Goal: Task Accomplishment & Management: Manage account settings

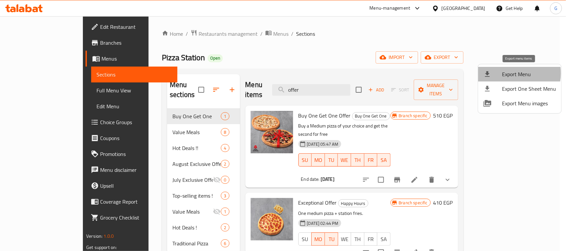
click at [513, 73] on span "Export Menu" at bounding box center [529, 74] width 54 height 8
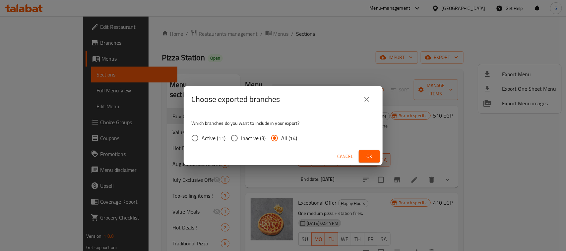
click at [369, 96] on icon "close" at bounding box center [367, 100] width 8 height 8
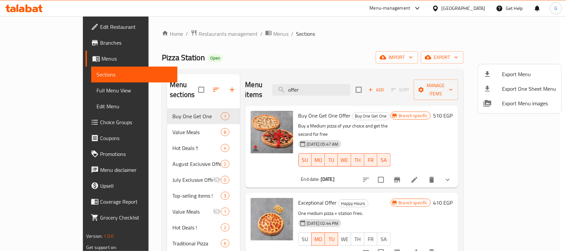
click at [136, 154] on div at bounding box center [283, 125] width 566 height 251
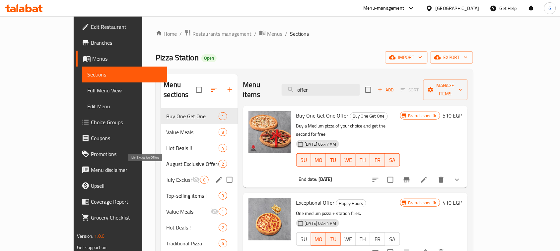
click at [166, 176] on span "July Exclusive Offers" at bounding box center [179, 180] width 26 height 8
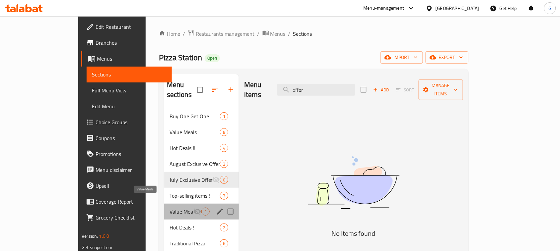
click at [169, 208] on span "Value Meals" at bounding box center [181, 212] width 24 height 8
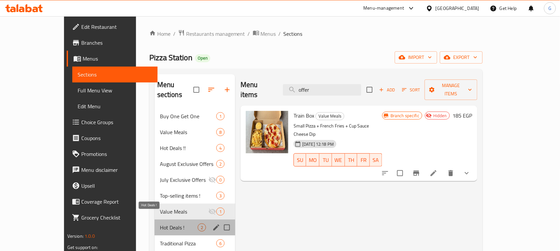
click at [160, 224] on span "Hot Deals !" at bounding box center [179, 228] width 38 height 8
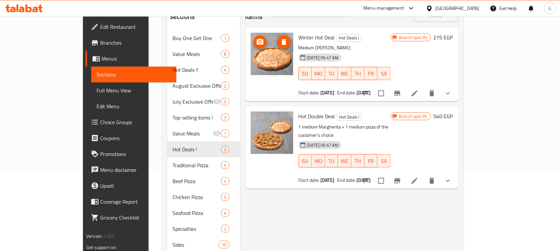
scroll to position [124, 0]
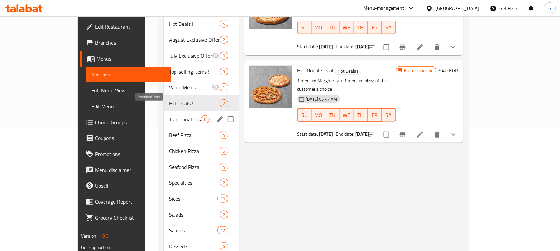
click at [169, 115] on span "Traditional Pizza" at bounding box center [185, 119] width 32 height 8
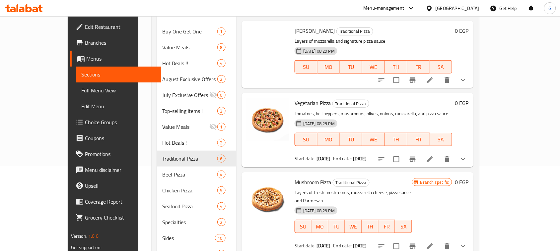
scroll to position [41, 0]
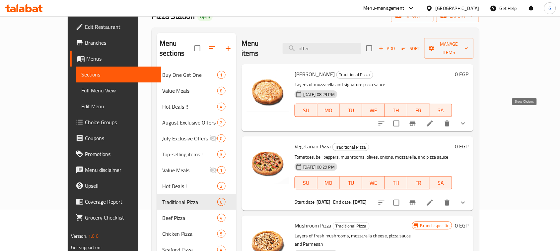
click at [467, 120] on icon "show more" at bounding box center [463, 124] width 8 height 8
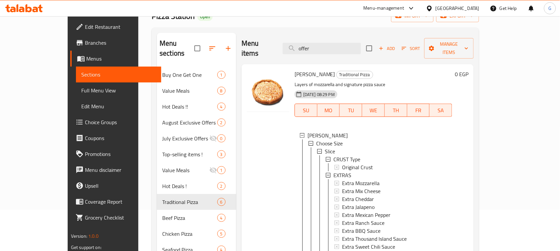
drag, startPoint x: 559, startPoint y: 75, endPoint x: 559, endPoint y: 87, distance: 12.3
click at [492, 87] on div "Home / Restaurants management / Menus / Sections Pizza Station Open import expo…" at bounding box center [315, 223] width 354 height 496
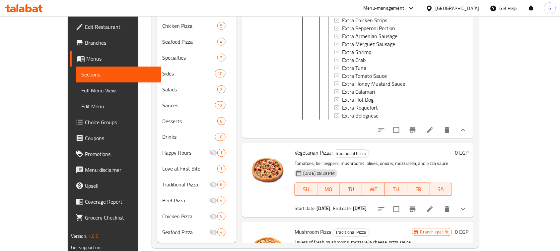
scroll to position [1278, 0]
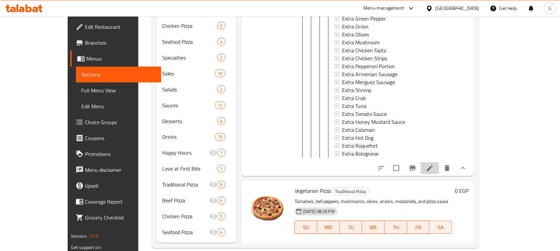
click at [439, 163] on li at bounding box center [430, 169] width 19 height 12
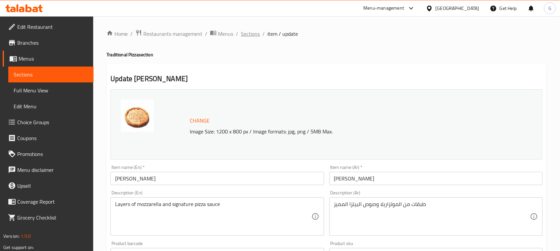
click at [249, 38] on span "Sections" at bounding box center [250, 34] width 19 height 8
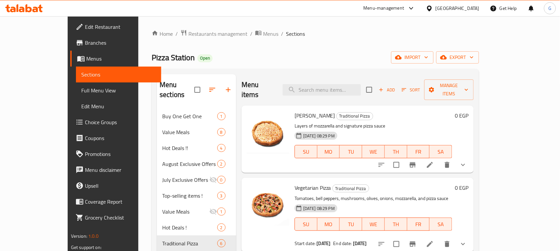
click at [467, 161] on icon "show more" at bounding box center [463, 165] width 8 height 8
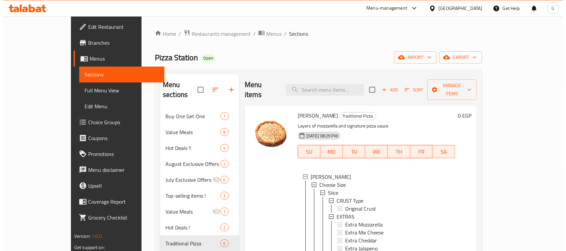
scroll to position [153, 0]
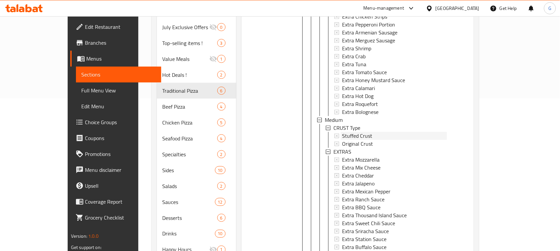
click at [342, 132] on span "Stuffed Crust" at bounding box center [357, 136] width 30 height 8
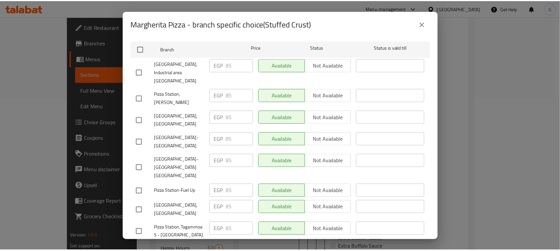
scroll to position [38, 0]
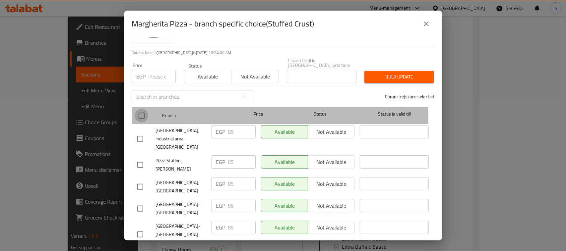
click at [139, 112] on input "checkbox" at bounding box center [142, 116] width 14 height 14
checkbox input "true"
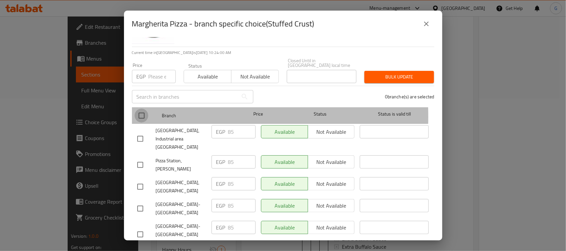
checkbox input "true"
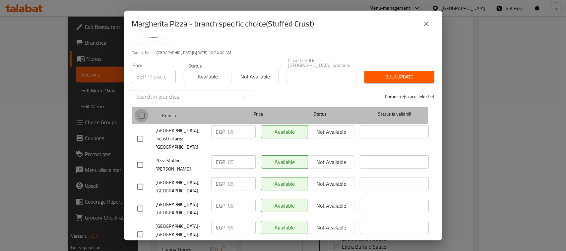
checkbox input "true"
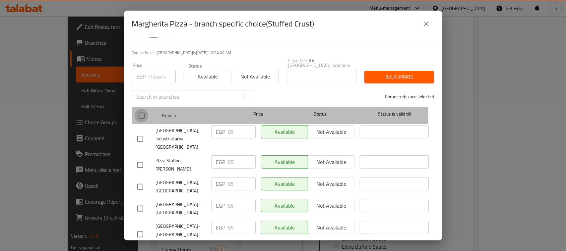
checkbox input "true"
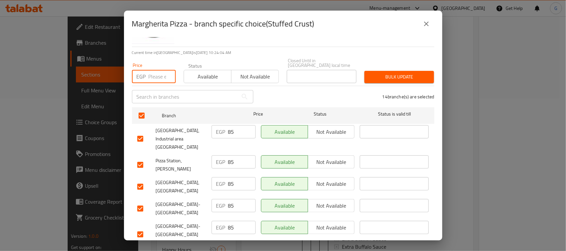
paste input "85"
type input "85"
click at [416, 73] on span "Bulk update" at bounding box center [399, 77] width 59 height 8
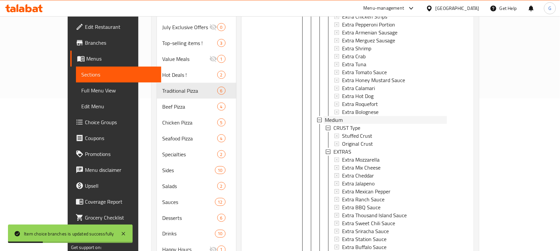
click at [381, 116] on div "Medium" at bounding box center [386, 120] width 122 height 8
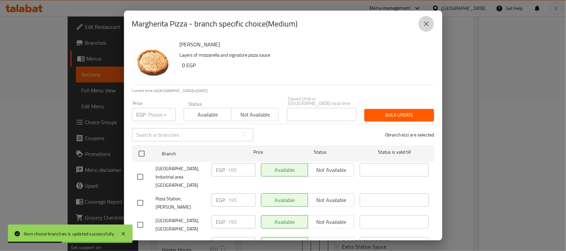
click at [427, 28] on icon "close" at bounding box center [427, 24] width 8 height 8
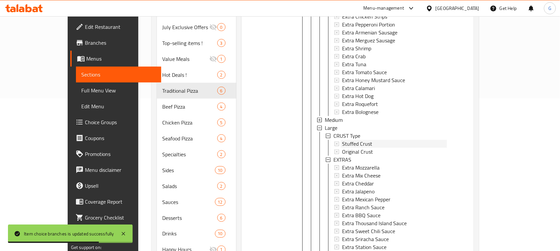
click at [359, 140] on div "Stuffed Crust" at bounding box center [394, 144] width 105 height 8
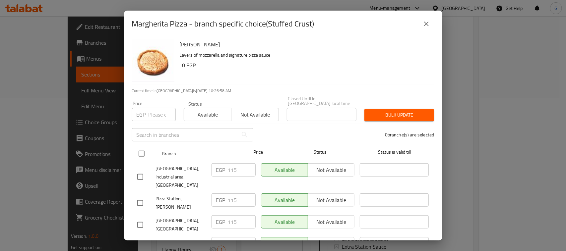
click at [140, 153] on input "checkbox" at bounding box center [142, 154] width 14 height 14
checkbox input "true"
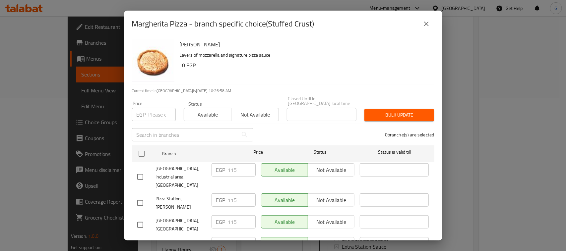
checkbox input "true"
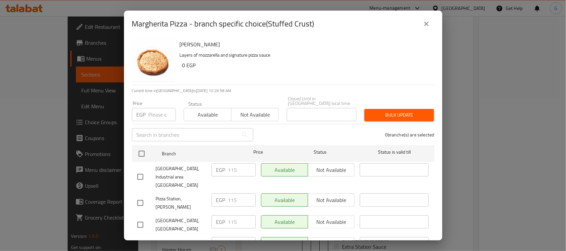
checkbox input "true"
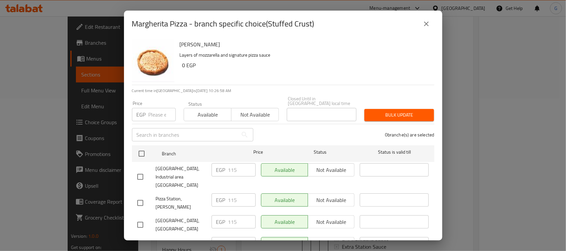
checkbox input "true"
paste input "115"
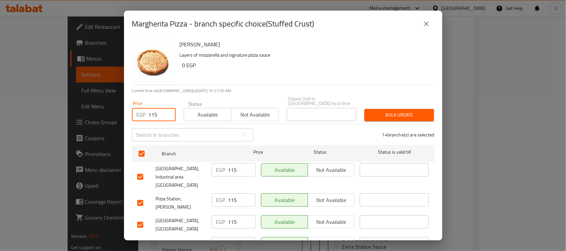
type input "115"
click at [376, 115] on button "Bulk update" at bounding box center [400, 115] width 70 height 12
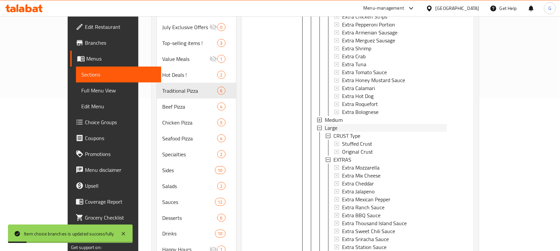
click at [339, 124] on div "Large" at bounding box center [386, 128] width 122 height 8
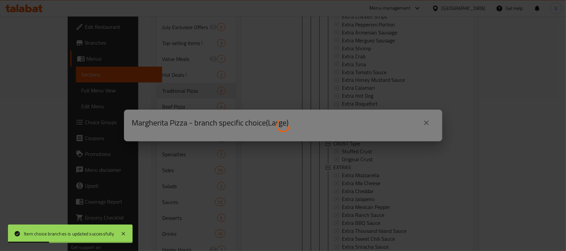
click at [428, 124] on div at bounding box center [283, 125] width 566 height 251
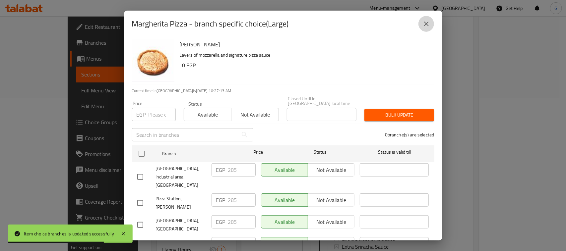
click at [430, 21] on icon "close" at bounding box center [427, 24] width 8 height 8
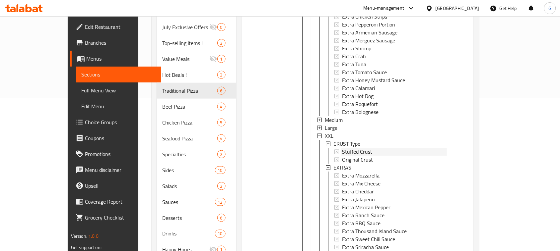
click at [361, 148] on div "Stuffed Crust" at bounding box center [394, 152] width 105 height 8
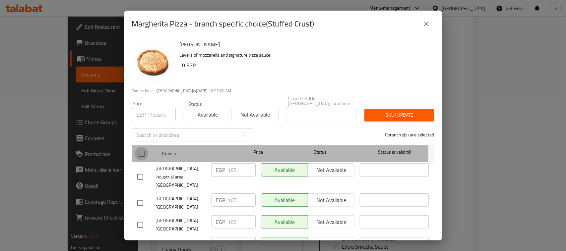
drag, startPoint x: 143, startPoint y: 148, endPoint x: 152, endPoint y: 115, distance: 34.7
click at [143, 147] on input "checkbox" at bounding box center [142, 154] width 14 height 14
checkbox input "true"
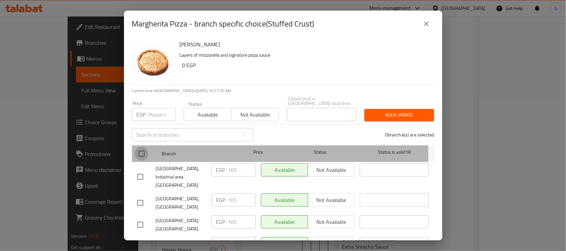
checkbox input "true"
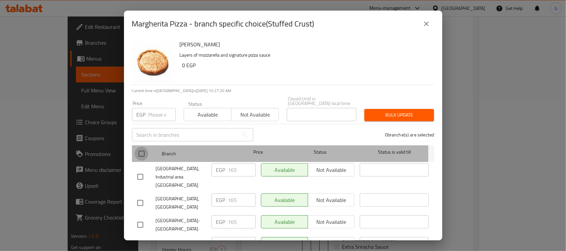
checkbox input "true"
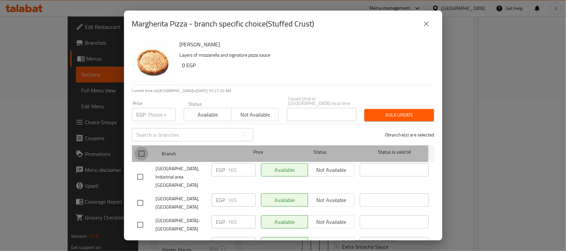
checkbox input "true"
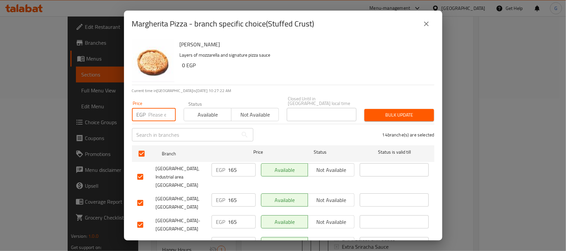
paste input "165"
type input "165"
click at [394, 111] on span "Bulk update" at bounding box center [399, 115] width 59 height 8
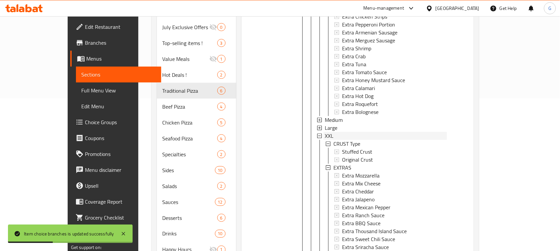
click at [385, 132] on div "XXL" at bounding box center [386, 136] width 122 height 8
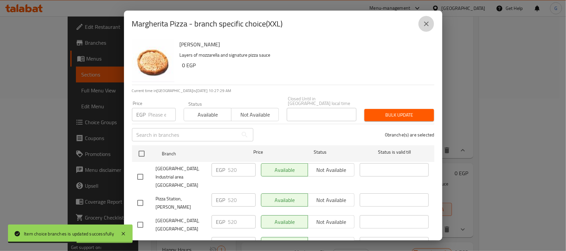
click at [432, 24] on button "close" at bounding box center [427, 24] width 16 height 16
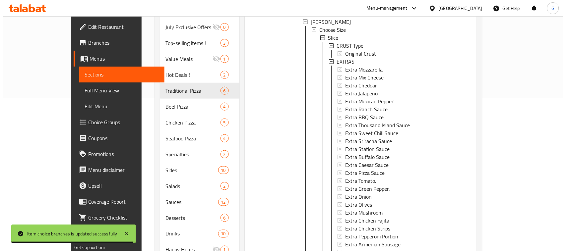
scroll to position [0, 0]
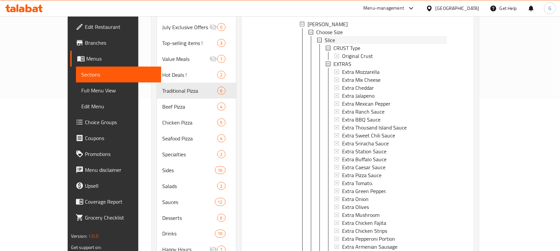
click at [354, 36] on div "Slice" at bounding box center [386, 40] width 122 height 8
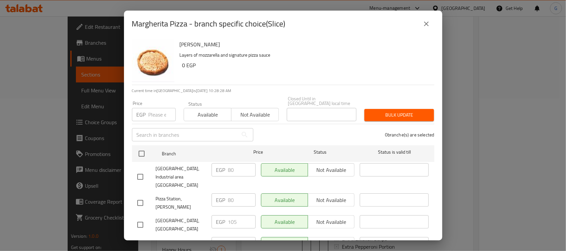
click at [421, 22] on button "close" at bounding box center [427, 24] width 16 height 16
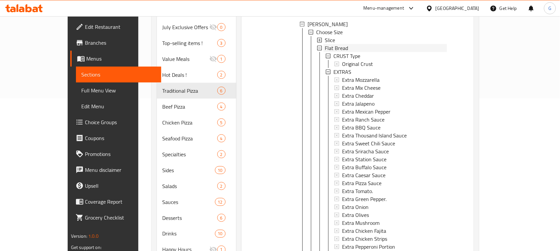
click at [392, 44] on div "Flat Bread" at bounding box center [386, 48] width 122 height 8
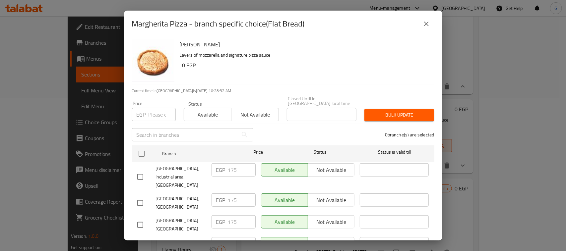
click at [422, 32] on div "Margherita Pizza - branch specific choice(Flat Bread)" at bounding box center [283, 24] width 318 height 27
click at [424, 29] on button "close" at bounding box center [427, 24] width 16 height 16
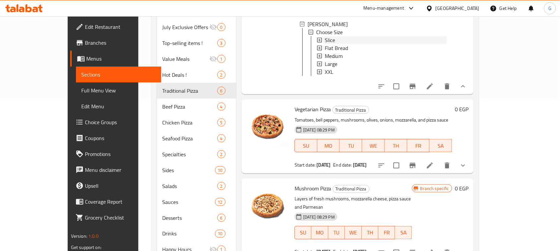
click at [408, 36] on div "Slice" at bounding box center [386, 40] width 122 height 8
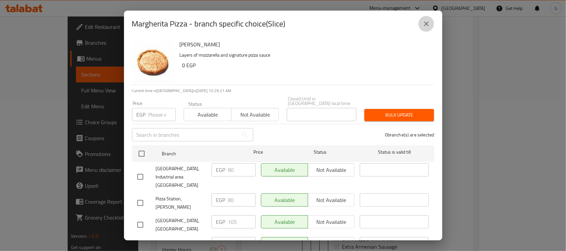
click at [426, 22] on icon "close" at bounding box center [427, 24] width 8 height 8
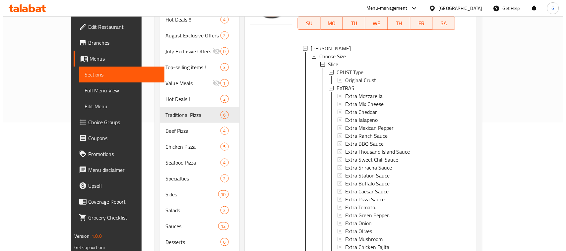
scroll to position [55, 0]
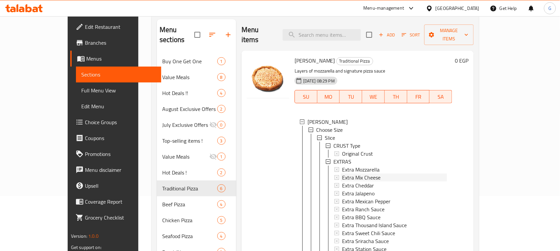
click at [368, 174] on div "Extra Mix Cheese" at bounding box center [394, 178] width 105 height 8
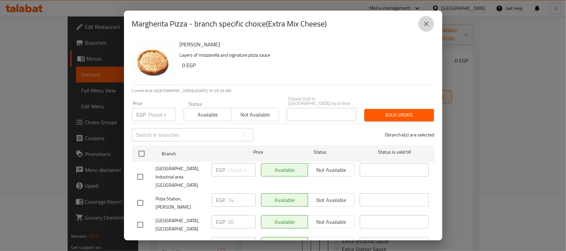
click at [423, 26] on icon "close" at bounding box center [427, 24] width 8 height 8
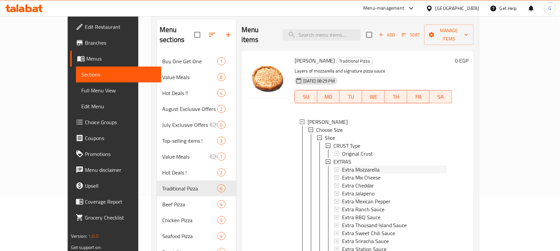
click at [352, 166] on span "Extra Mozzarella" at bounding box center [360, 170] width 37 height 8
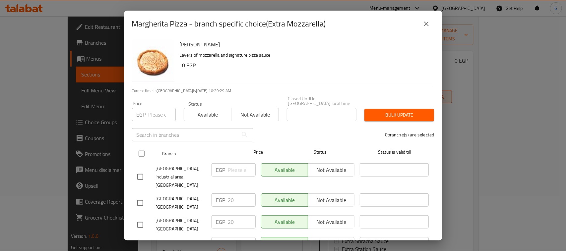
click at [143, 152] on input "checkbox" at bounding box center [142, 154] width 14 height 14
checkbox input "true"
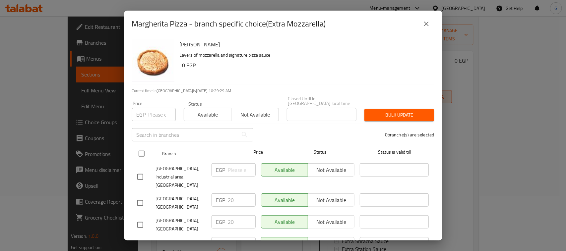
checkbox input "true"
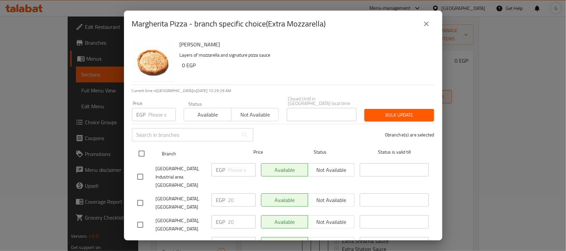
checkbox input "true"
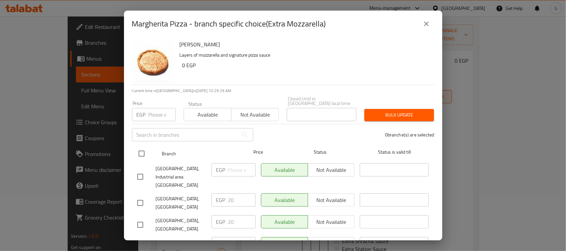
checkbox input "true"
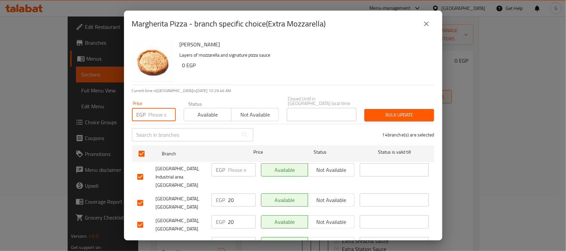
paste input "14.00"
type input "14.00"
click at [375, 111] on span "Bulk update" at bounding box center [399, 115] width 59 height 8
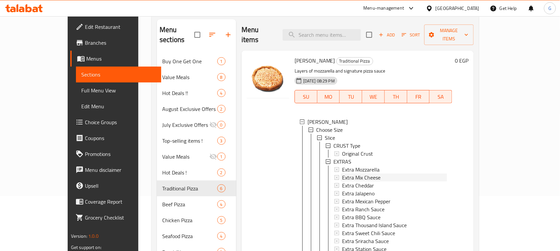
click at [363, 174] on span "Extra Mix Cheese" at bounding box center [361, 178] width 38 height 8
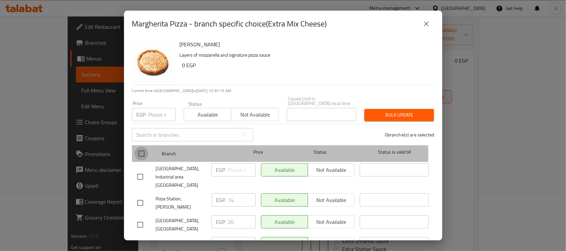
click at [141, 150] on input "checkbox" at bounding box center [142, 154] width 14 height 14
checkbox input "true"
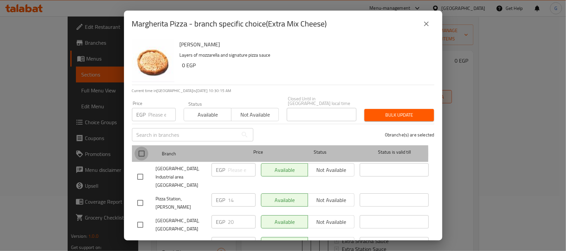
checkbox input "true"
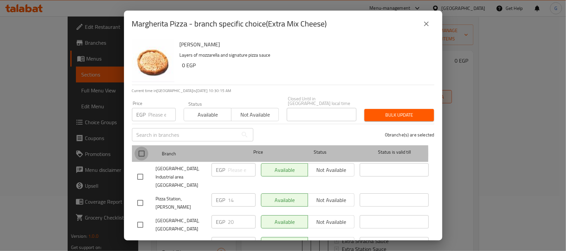
checkbox input "true"
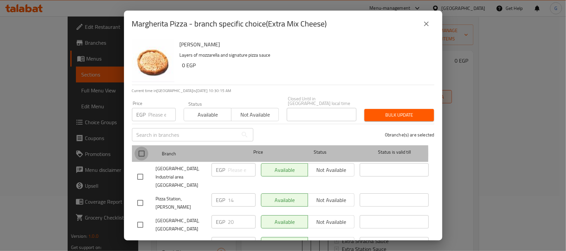
checkbox input "true"
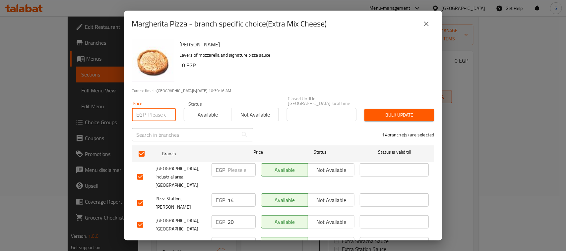
paste input "14.00"
type input "14.00"
click at [372, 113] on span "Bulk update" at bounding box center [399, 115] width 59 height 8
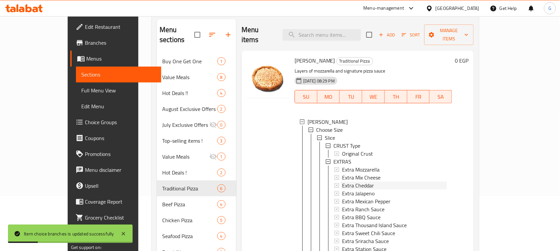
click at [365, 182] on div "Extra Cheddar" at bounding box center [394, 186] width 105 height 8
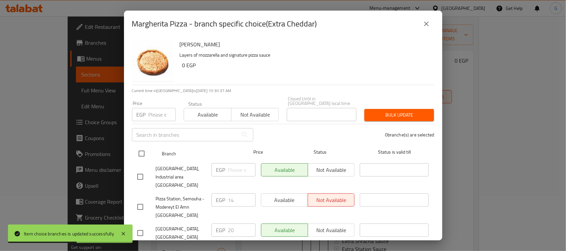
drag, startPoint x: 139, startPoint y: 148, endPoint x: 146, endPoint y: 110, distance: 38.4
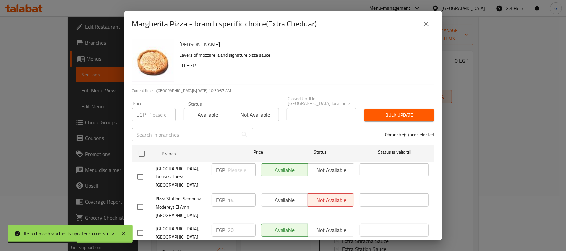
click at [139, 147] on input "checkbox" at bounding box center [142, 154] width 14 height 14
checkbox input "true"
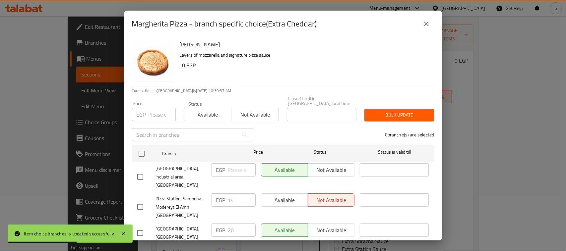
checkbox input "true"
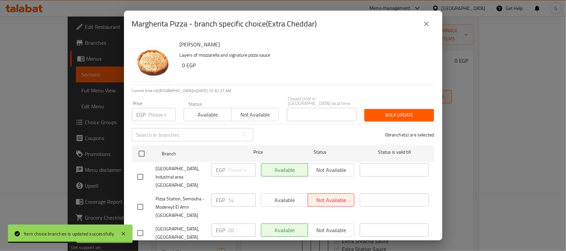
checkbox input "true"
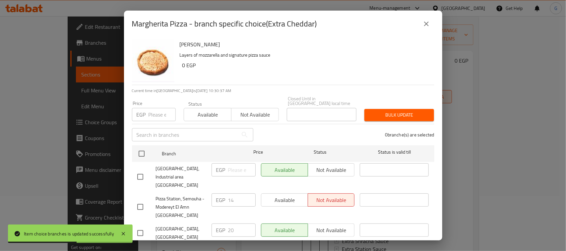
checkbox input "true"
drag, startPoint x: 146, startPoint y: 108, endPoint x: 139, endPoint y: 113, distance: 8.5
click at [136, 113] on div "EGP Price" at bounding box center [154, 114] width 44 height 13
click at [156, 108] on input "number" at bounding box center [162, 114] width 27 height 13
paste input "14.00"
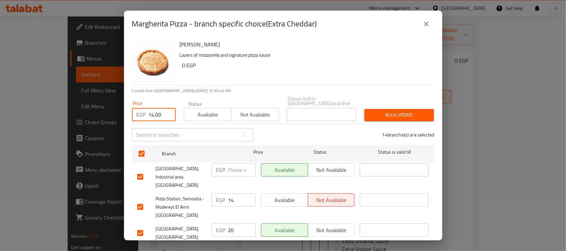
type input "14.00"
click at [412, 111] on span "Bulk update" at bounding box center [399, 115] width 59 height 8
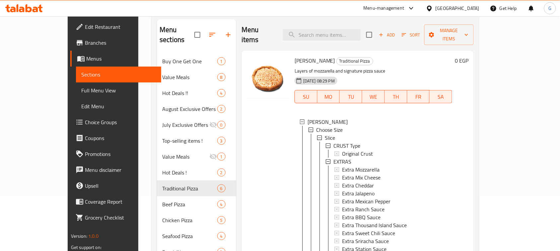
click at [372, 182] on div "Extra Cheddar" at bounding box center [394, 186] width 105 height 8
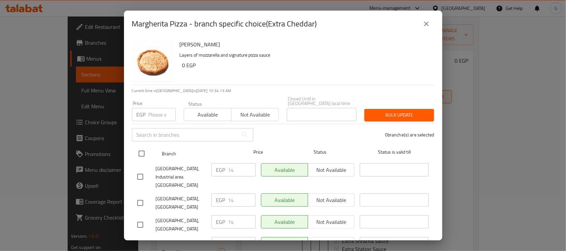
click at [138, 150] on input "checkbox" at bounding box center [142, 154] width 14 height 14
checkbox input "true"
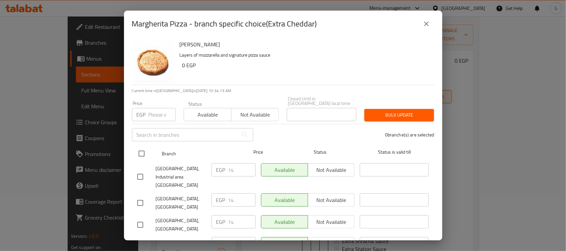
checkbox input "true"
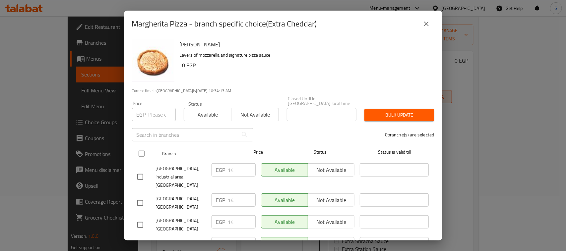
checkbox input "true"
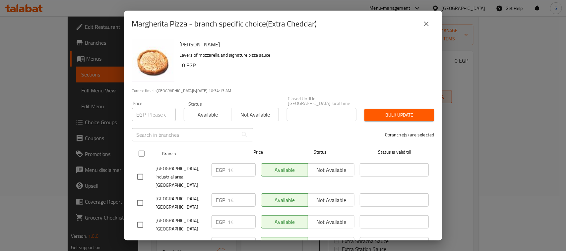
checkbox input "true"
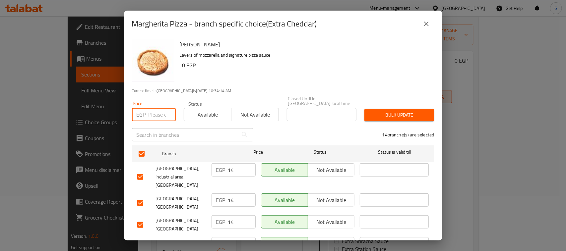
paste input "14.00"
type input "14.00"
click at [387, 113] on span "Bulk update" at bounding box center [399, 115] width 59 height 8
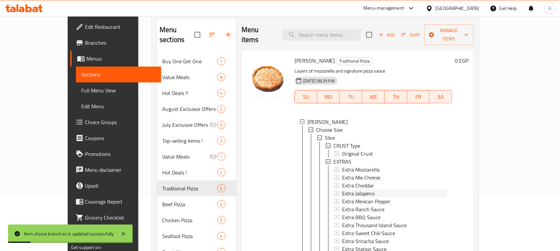
click at [359, 190] on div "Extra Jalapeno" at bounding box center [394, 194] width 105 height 8
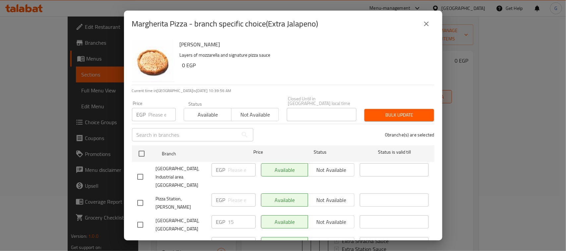
click at [431, 27] on button "close" at bounding box center [427, 24] width 16 height 16
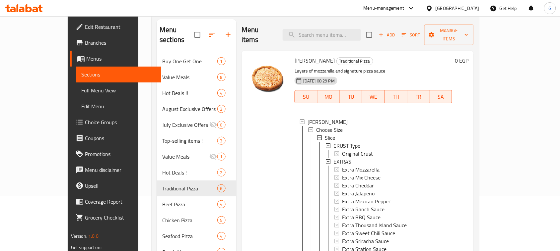
click at [355, 190] on span "Extra Jalapeno" at bounding box center [358, 194] width 33 height 8
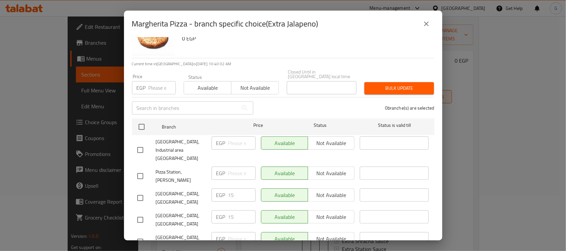
scroll to position [41, 0]
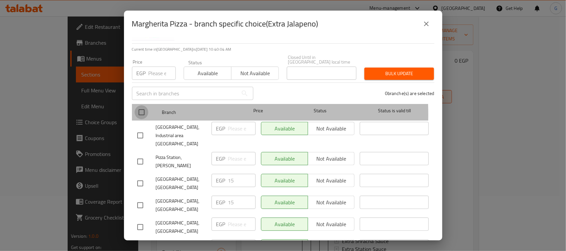
click at [144, 110] on input "checkbox" at bounding box center [142, 112] width 14 height 14
checkbox input "true"
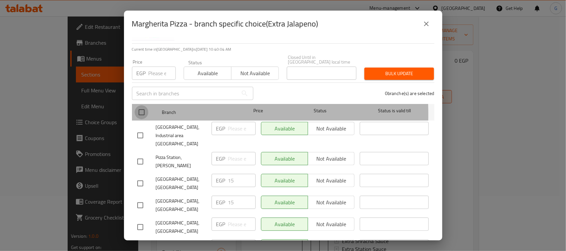
checkbox input "true"
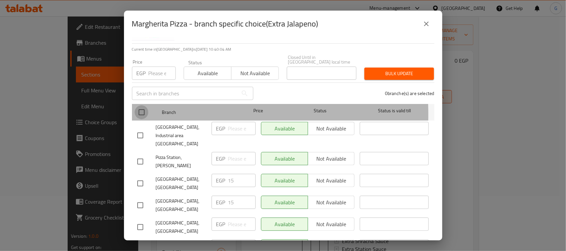
checkbox input "true"
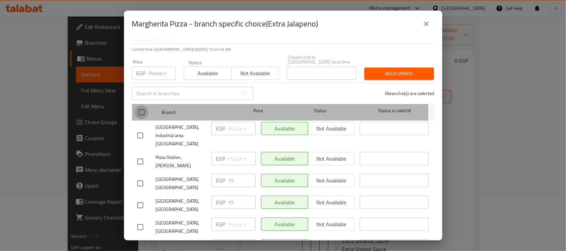
checkbox input "true"
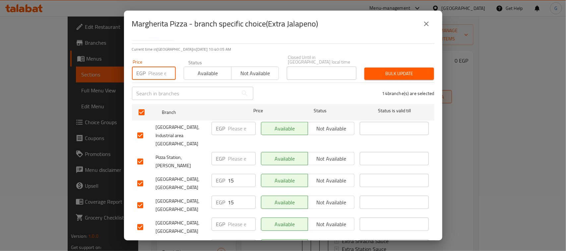
paste input "10.00"
type input "10.00"
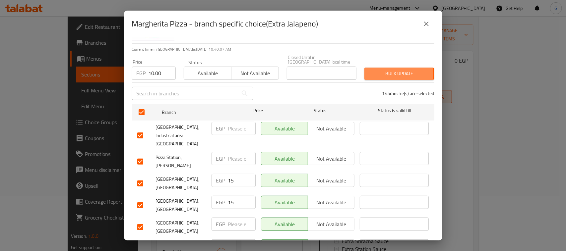
click at [380, 70] on span "Bulk update" at bounding box center [399, 74] width 59 height 8
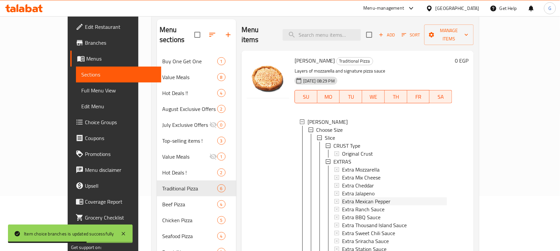
click at [346, 198] on span "Extra Mexican Pepper" at bounding box center [366, 202] width 48 height 8
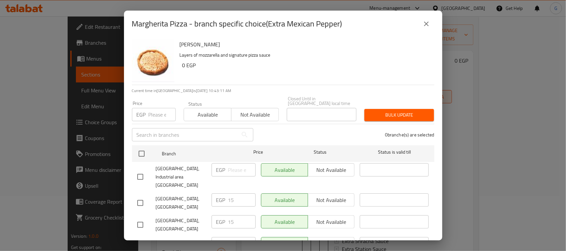
click at [423, 22] on icon "close" at bounding box center [427, 24] width 8 height 8
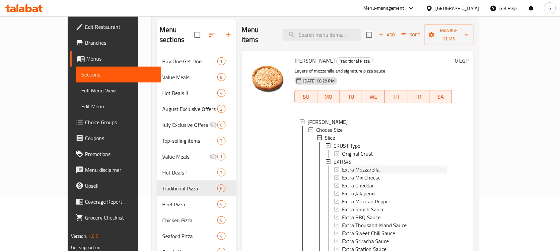
click at [359, 166] on span "Extra Mozzarella" at bounding box center [360, 170] width 37 height 8
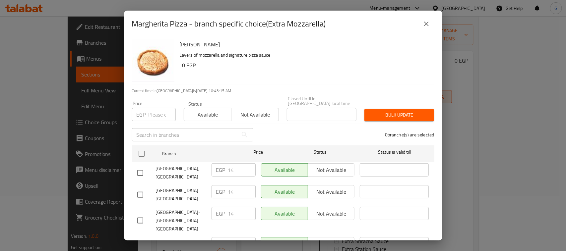
scroll to position [207, 0]
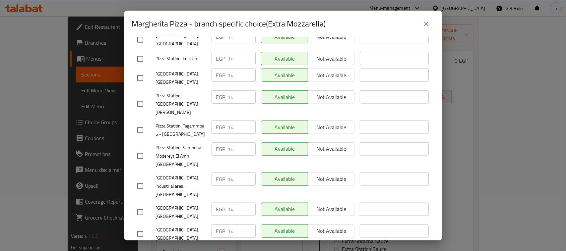
drag, startPoint x: 433, startPoint y: 17, endPoint x: 427, endPoint y: 21, distance: 7.2
click at [432, 17] on div "Margherita Pizza - branch specific choice(Extra Mozzarella)" at bounding box center [283, 24] width 303 height 16
drag, startPoint x: 427, startPoint y: 21, endPoint x: 403, endPoint y: 37, distance: 29.3
click at [427, 21] on icon "close" at bounding box center [427, 24] width 8 height 8
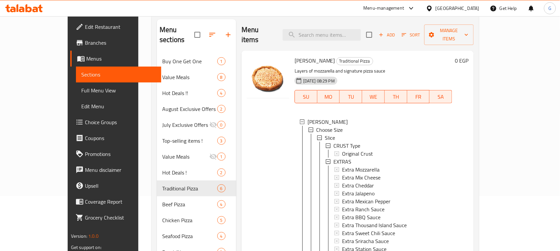
click at [295, 56] on span "[PERSON_NAME]" at bounding box center [315, 61] width 40 height 10
copy h6 "[PERSON_NAME]"
click at [355, 166] on span "Extra Mozzarella" at bounding box center [360, 170] width 37 height 8
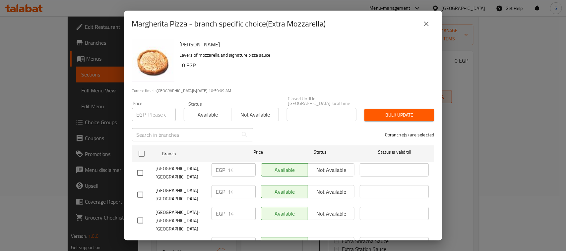
scroll to position [246, 0]
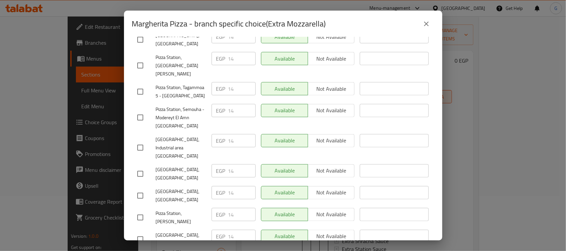
click at [140, 167] on input "checkbox" at bounding box center [140, 174] width 14 height 14
checkbox input "true"
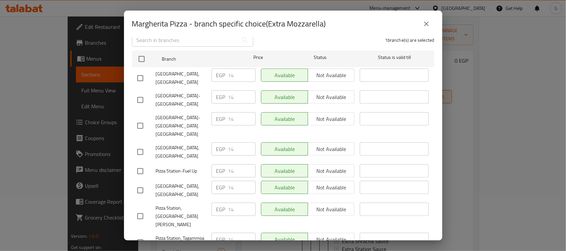
click at [142, 145] on input "checkbox" at bounding box center [140, 152] width 14 height 14
checkbox input "true"
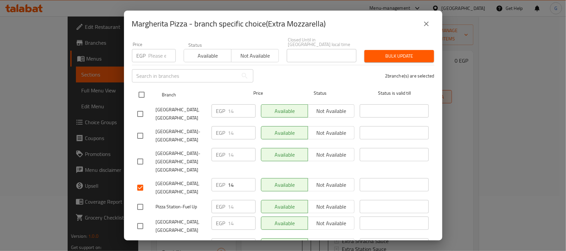
scroll to position [12, 0]
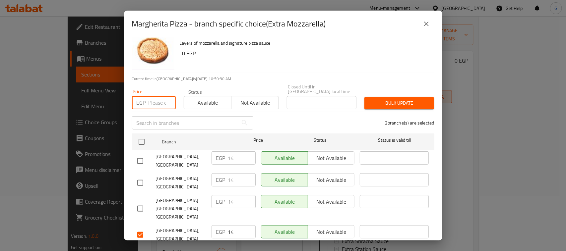
click at [155, 100] on input "number" at bounding box center [162, 102] width 27 height 13
type input "20"
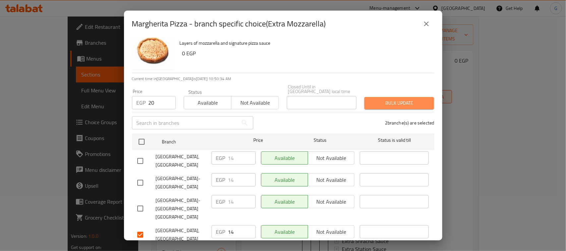
click at [403, 97] on button "Bulk update" at bounding box center [400, 103] width 70 height 12
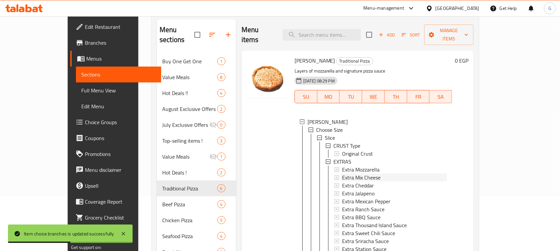
click at [382, 174] on div "Extra Mix Cheese" at bounding box center [394, 178] width 105 height 8
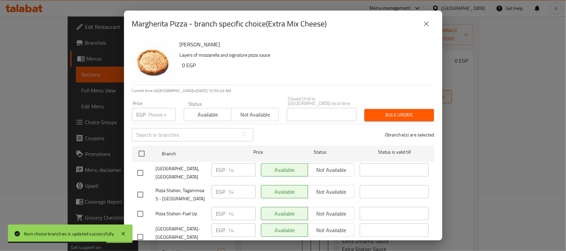
scroll to position [207, 0]
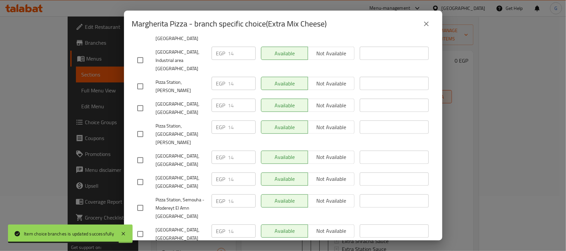
click at [137, 154] on input "checkbox" at bounding box center [140, 161] width 14 height 14
checkbox input "true"
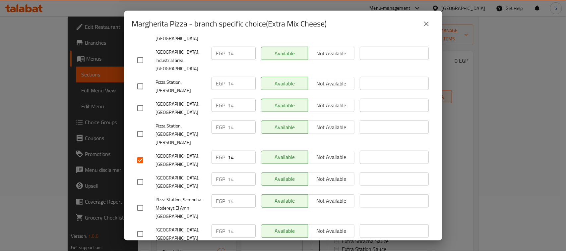
click at [140, 102] on input "checkbox" at bounding box center [140, 109] width 14 height 14
checkbox input "true"
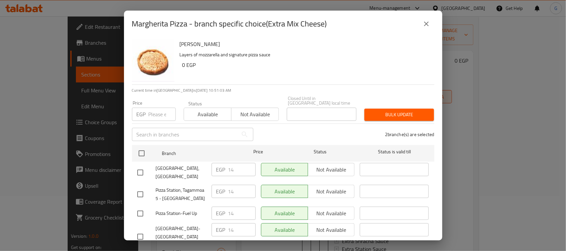
scroll to position [0, 0]
click at [149, 108] on input "number" at bounding box center [162, 114] width 27 height 13
type input "20"
click at [405, 114] on span "Bulk update" at bounding box center [399, 115] width 59 height 8
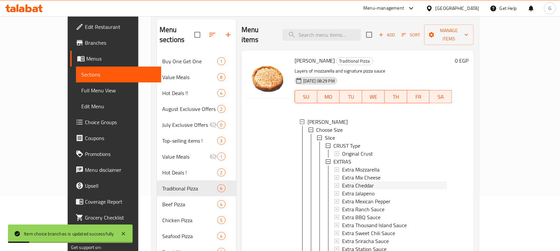
click at [353, 182] on span "Extra Cheddar" at bounding box center [358, 186] width 32 height 8
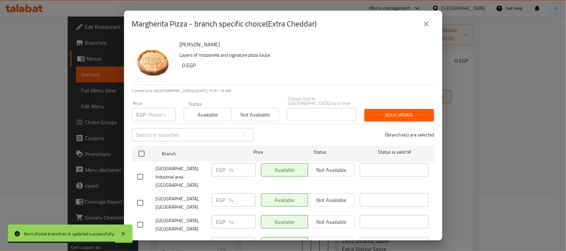
click at [136, 196] on input "checkbox" at bounding box center [140, 203] width 14 height 14
checkbox input "true"
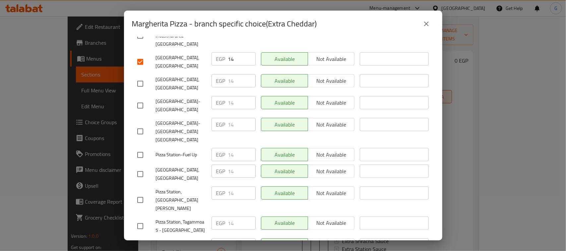
scroll to position [121, 0]
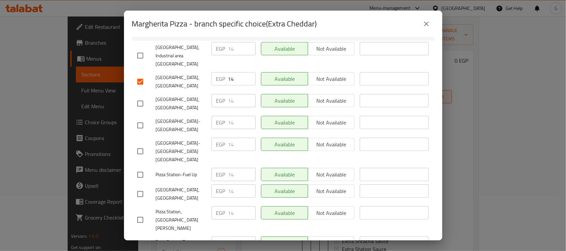
click at [138, 97] on input "checkbox" at bounding box center [140, 104] width 14 height 14
checkbox input "true"
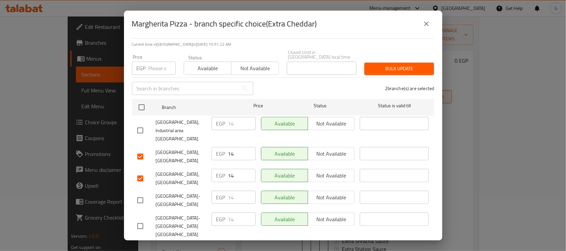
scroll to position [0, 0]
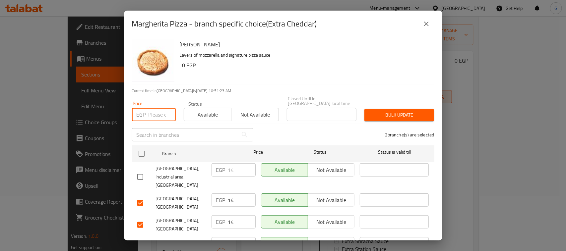
click at [153, 108] on input "number" at bounding box center [162, 114] width 27 height 13
type input "20"
click at [400, 111] on span "Bulk update" at bounding box center [399, 115] width 59 height 8
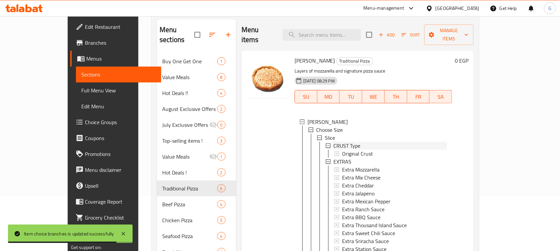
click at [337, 142] on span "CRUST Type" at bounding box center [346, 146] width 27 height 8
click at [333, 134] on div "Slice" at bounding box center [386, 138] width 122 height 8
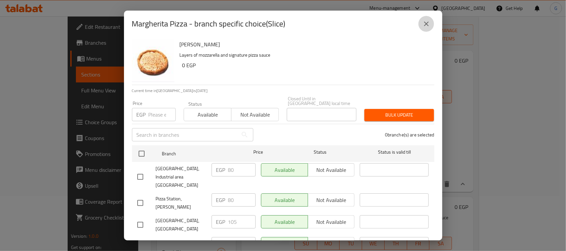
click at [421, 26] on button "close" at bounding box center [427, 24] width 16 height 16
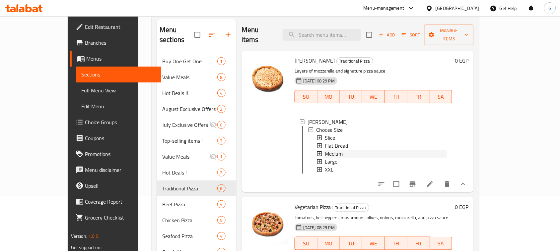
click at [338, 150] on div "Medium" at bounding box center [386, 154] width 122 height 8
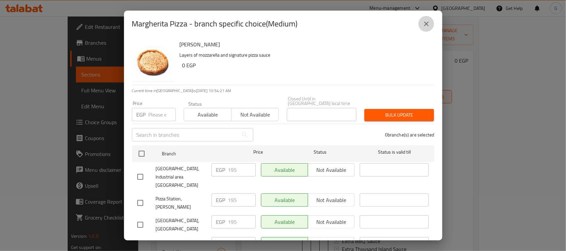
click at [425, 22] on icon "close" at bounding box center [426, 24] width 5 height 5
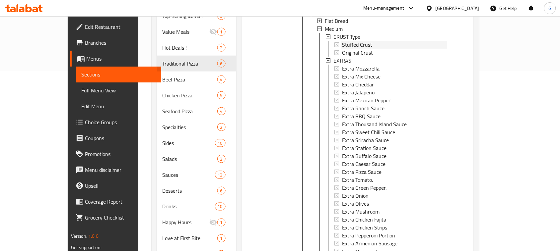
click at [357, 41] on div "Stuffed Crust" at bounding box center [394, 45] width 105 height 8
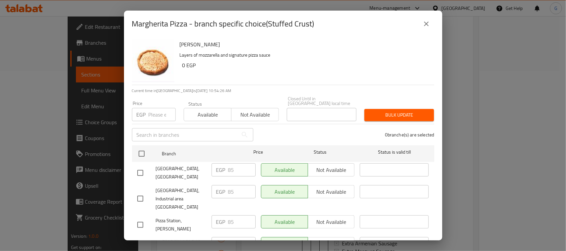
click at [146, 169] on input "checkbox" at bounding box center [140, 173] width 14 height 14
checkbox input "true"
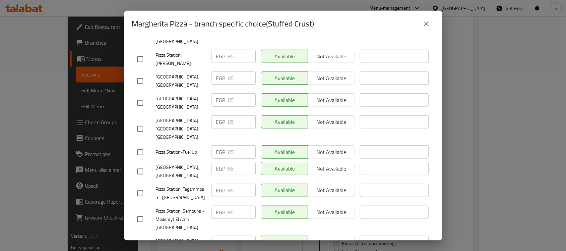
scroll to position [166, 0]
click at [145, 239] on input "checkbox" at bounding box center [140, 246] width 14 height 14
checkbox input "true"
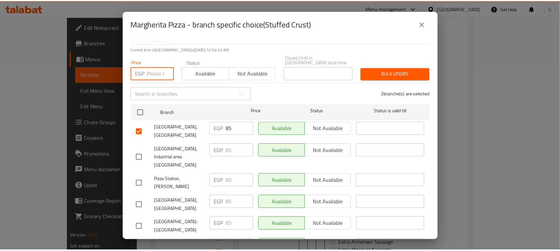
scroll to position [0, 0]
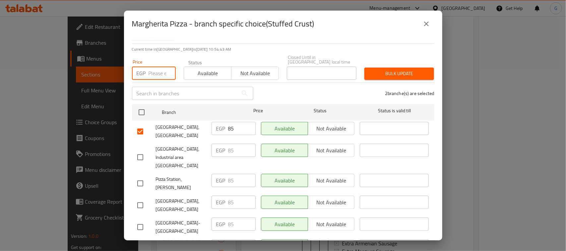
click at [157, 72] on input "number" at bounding box center [162, 73] width 27 height 13
paste input "110.0"
type input "110.0"
click at [398, 70] on span "Bulk update" at bounding box center [399, 74] width 59 height 8
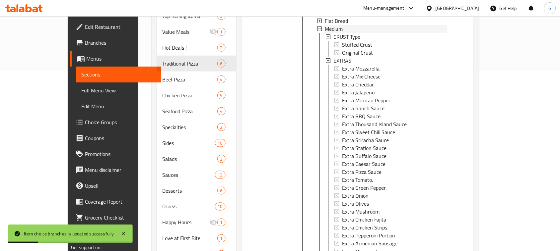
click at [357, 25] on div "Medium" at bounding box center [386, 29] width 122 height 8
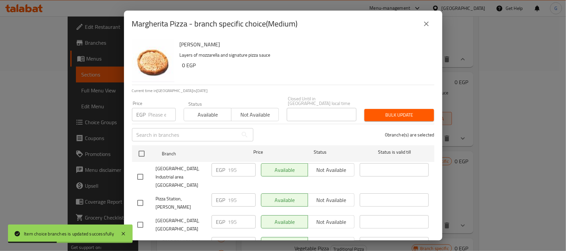
click at [426, 22] on icon "close" at bounding box center [427, 24] width 8 height 8
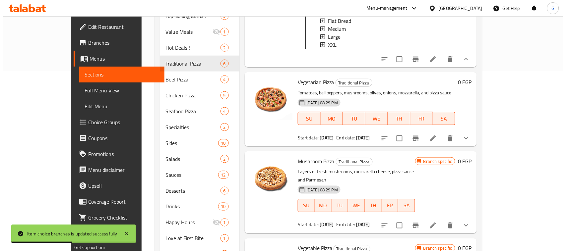
scroll to position [97, 0]
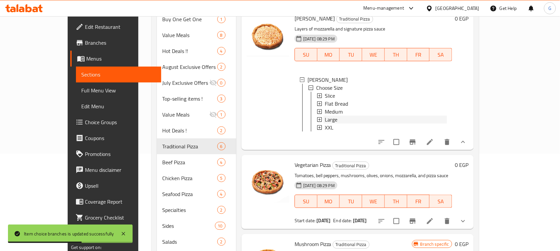
click at [328, 116] on div "Large" at bounding box center [386, 120] width 122 height 8
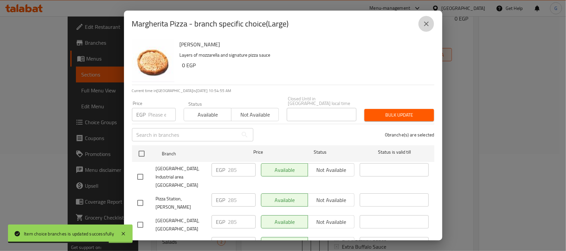
click at [426, 27] on icon "close" at bounding box center [427, 24] width 8 height 8
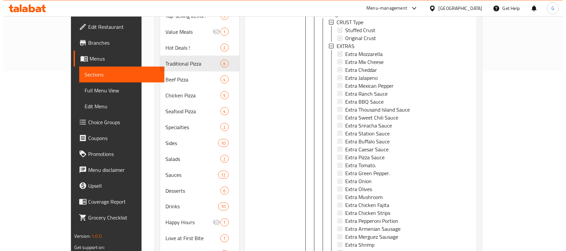
scroll to position [0, 0]
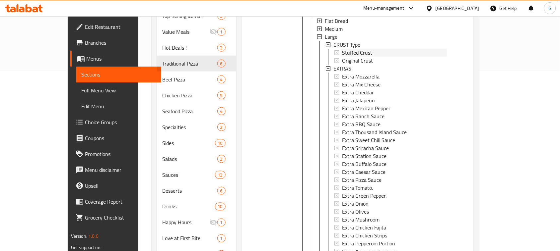
click at [358, 49] on div "Stuffed Crust" at bounding box center [394, 53] width 105 height 8
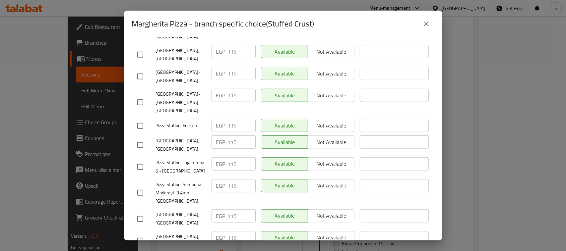
scroll to position [207, 0]
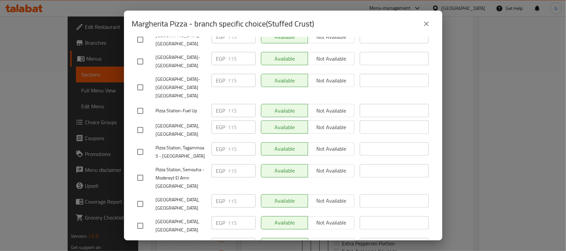
click at [143, 197] on input "checkbox" at bounding box center [140, 204] width 14 height 14
checkbox input "true"
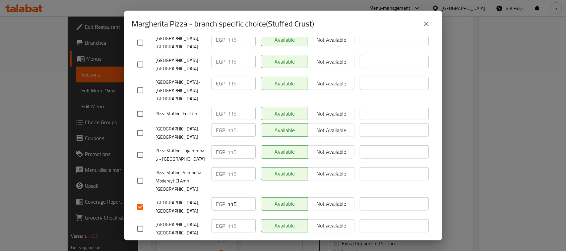
scroll to position [80, 0]
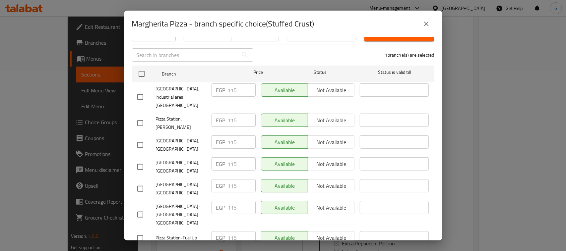
click at [140, 138] on input "checkbox" at bounding box center [140, 145] width 14 height 14
checkbox input "true"
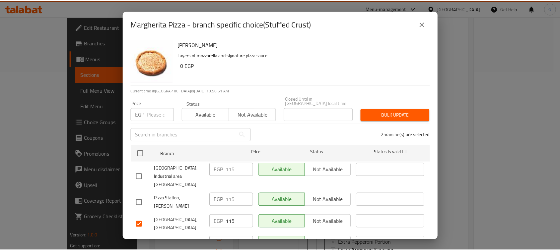
scroll to position [41, 0]
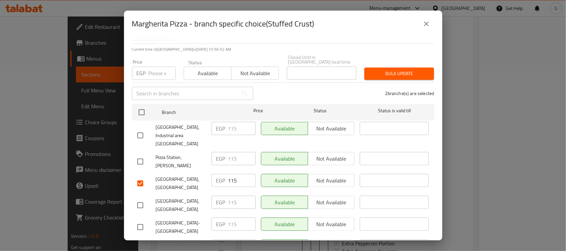
click at [156, 75] on input "number" at bounding box center [162, 73] width 27 height 13
type input "150"
click at [377, 70] on span "Bulk update" at bounding box center [399, 74] width 59 height 8
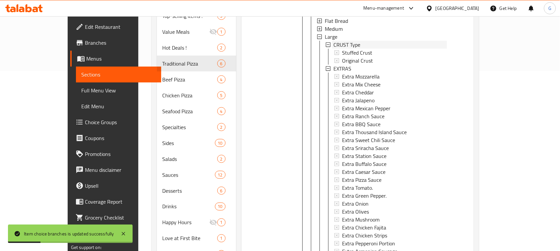
click at [360, 41] on div "CRUST Type" at bounding box center [389, 45] width 113 height 8
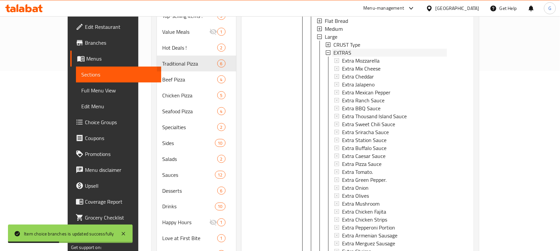
click at [352, 49] on div "EXTRAS" at bounding box center [389, 53] width 113 height 8
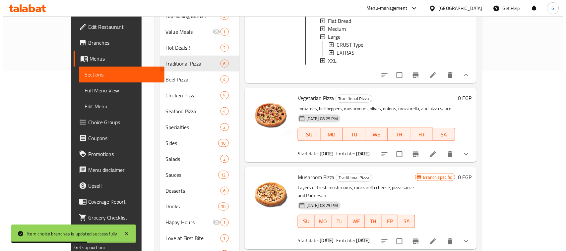
scroll to position [56, 0]
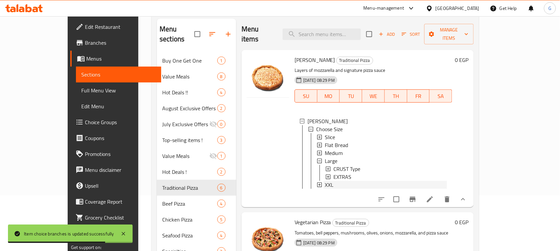
click at [325, 181] on div "XXL" at bounding box center [386, 185] width 122 height 8
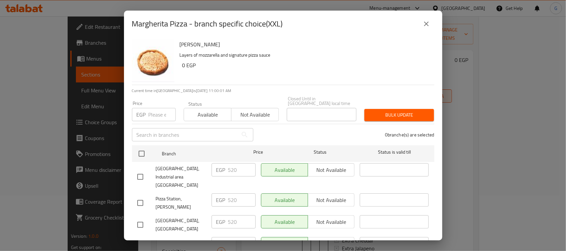
click at [426, 23] on icon "close" at bounding box center [426, 24] width 5 height 5
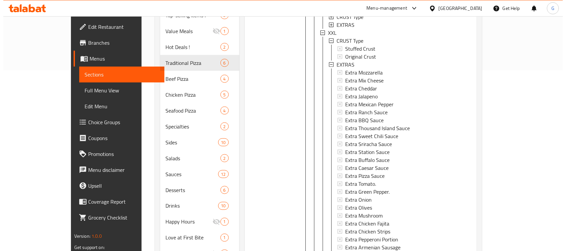
scroll to position [0, 0]
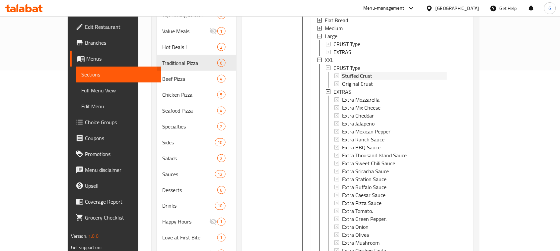
click at [375, 72] on div "Stuffed Crust" at bounding box center [394, 76] width 105 height 8
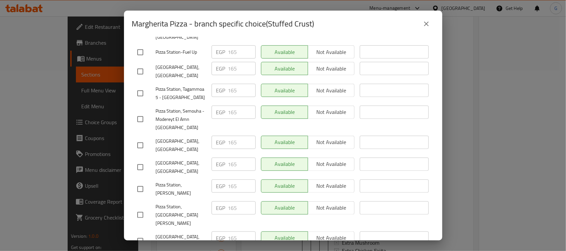
scroll to position [246, 0]
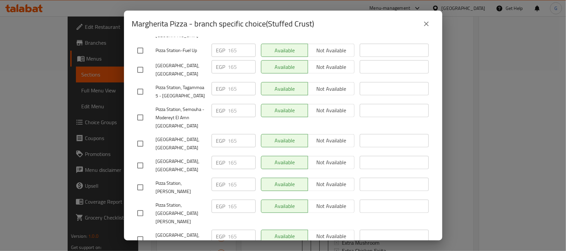
click at [144, 137] on input "checkbox" at bounding box center [140, 144] width 14 height 14
checkbox input "true"
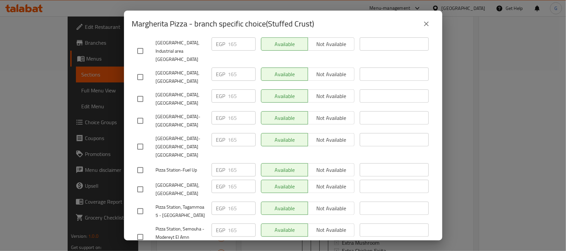
scroll to position [80, 0]
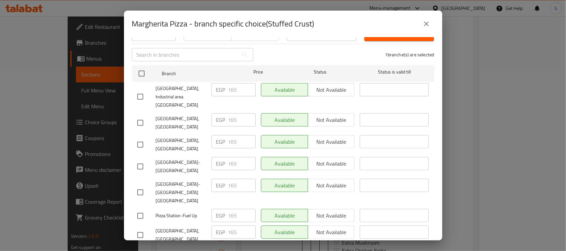
click at [144, 116] on input "checkbox" at bounding box center [140, 123] width 14 height 14
checkbox input "true"
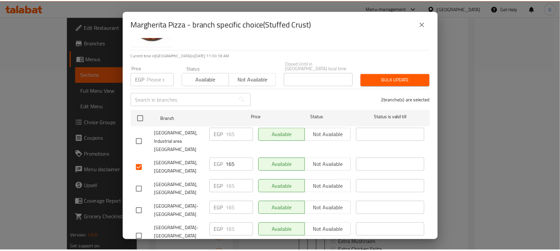
scroll to position [0, 0]
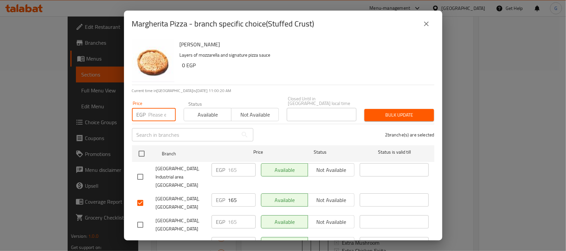
paste input "215.0"
type input "215.0"
click at [391, 115] on button "Bulk update" at bounding box center [400, 115] width 70 height 12
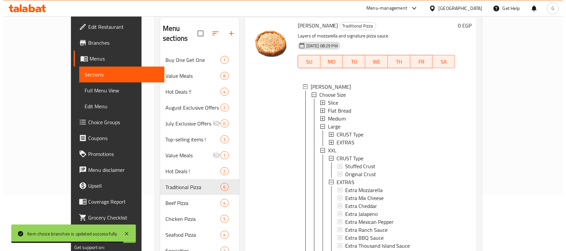
scroll to position [83, 0]
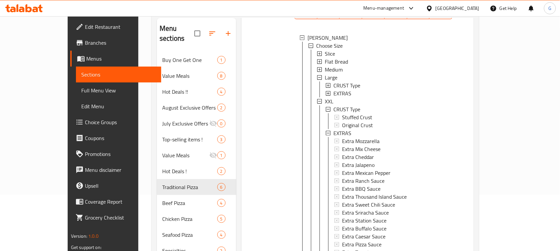
click at [362, 113] on div "Stuffed Crust" at bounding box center [394, 117] width 105 height 8
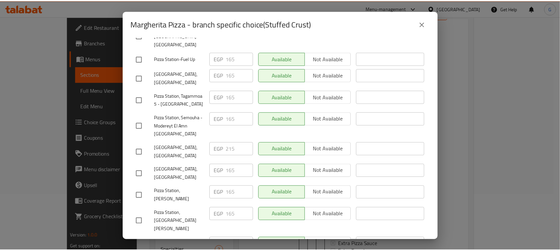
scroll to position [246, 0]
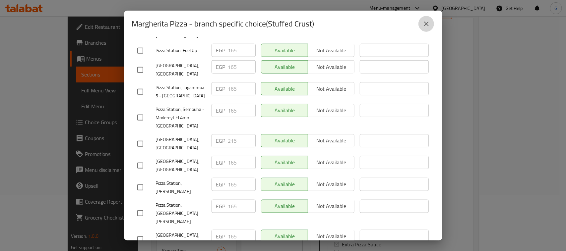
click at [428, 24] on icon "close" at bounding box center [427, 24] width 8 height 8
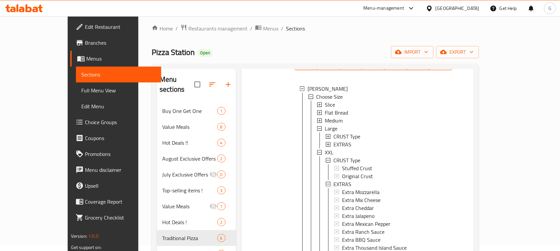
scroll to position [0, 0]
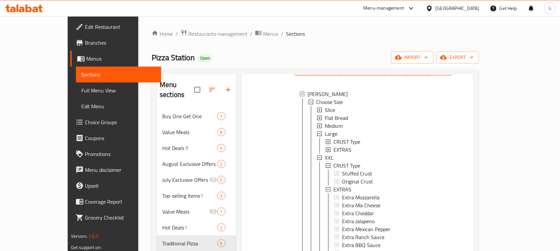
click at [479, 63] on button "export" at bounding box center [457, 57] width 43 height 12
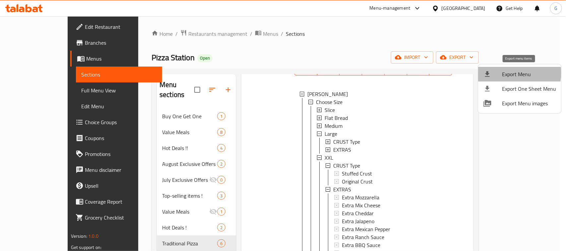
click at [512, 73] on span "Export Menu" at bounding box center [529, 74] width 54 height 8
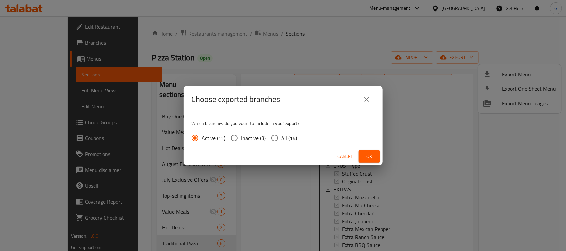
click at [284, 140] on span "All (14)" at bounding box center [290, 138] width 16 height 8
click at [282, 140] on input "All (14)" at bounding box center [275, 138] width 14 height 14
radio input "true"
click at [379, 155] on button "Ok" at bounding box center [369, 157] width 21 height 12
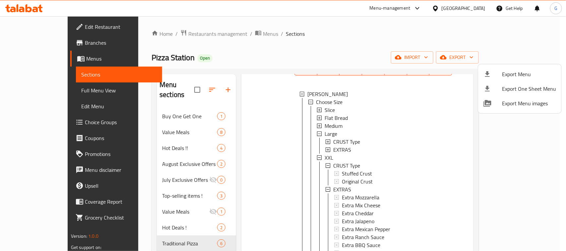
click at [467, 9] on div at bounding box center [283, 125] width 566 height 251
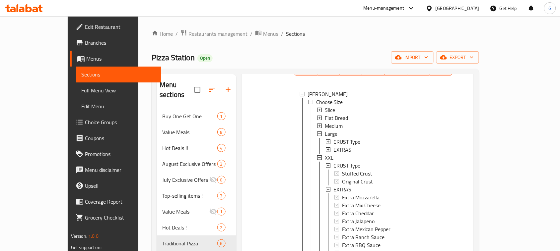
click at [473, 5] on div "[GEOGRAPHIC_DATA]" at bounding box center [458, 8] width 44 height 7
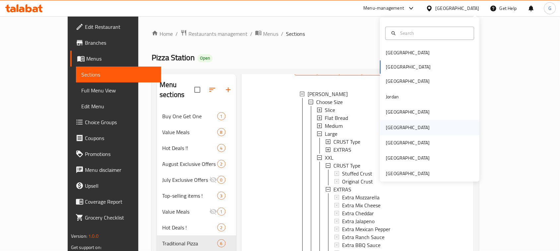
click at [386, 129] on div "[GEOGRAPHIC_DATA]" at bounding box center [408, 127] width 44 height 7
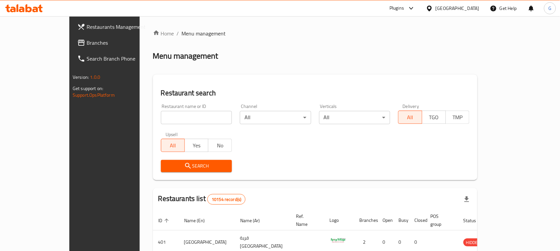
click at [420, 15] on div "Plugins" at bounding box center [402, 8] width 36 height 16
click at [404, 9] on div "Plugins" at bounding box center [396, 8] width 15 height 8
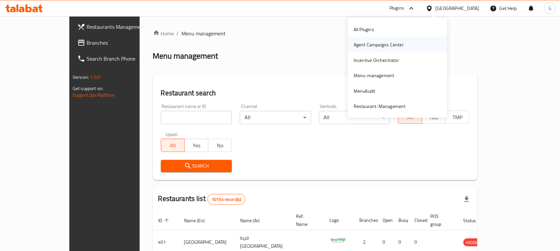
click at [387, 45] on div "Agent Campaigns Center" at bounding box center [379, 44] width 50 height 7
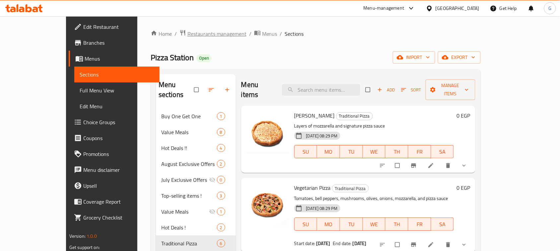
click at [187, 35] on span "Restaurants management" at bounding box center [216, 34] width 59 height 8
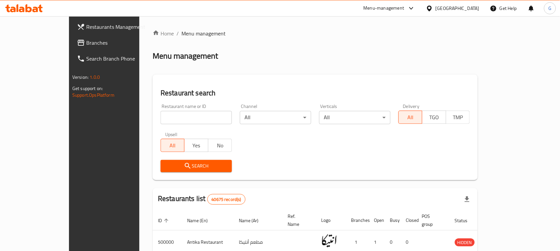
click at [415, 11] on div at bounding box center [409, 8] width 11 height 8
click at [466, 2] on div "[GEOGRAPHIC_DATA]" at bounding box center [453, 8] width 64 height 16
click at [468, 5] on div "[GEOGRAPHIC_DATA]" at bounding box center [458, 8] width 44 height 7
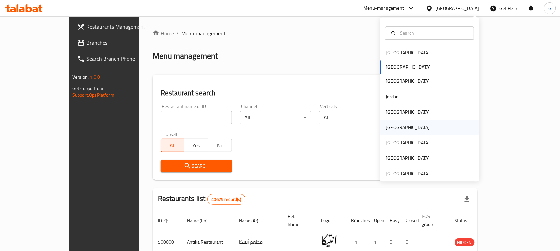
click at [386, 131] on div "[GEOGRAPHIC_DATA]" at bounding box center [408, 127] width 44 height 7
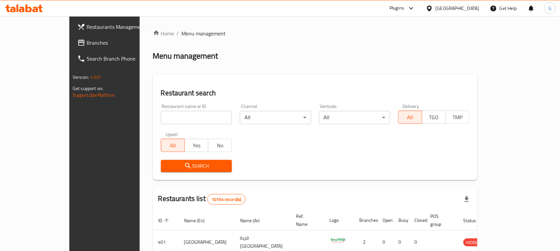
drag, startPoint x: 186, startPoint y: 110, endPoint x: 165, endPoint y: 121, distance: 24.3
click at [165, 121] on input "search" at bounding box center [196, 117] width 71 height 13
paste input "647040"
type input "647040"
click button "Search" at bounding box center [196, 166] width 71 height 12
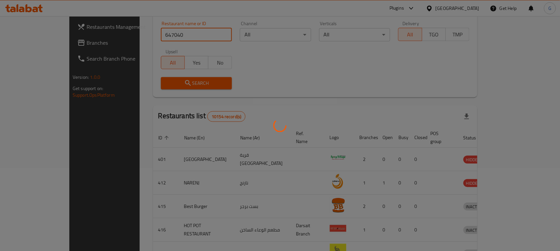
scroll to position [32, 0]
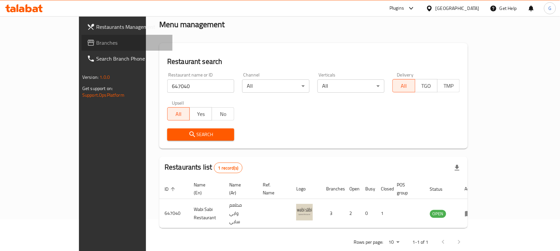
click at [96, 40] on span "Branches" at bounding box center [131, 43] width 71 height 8
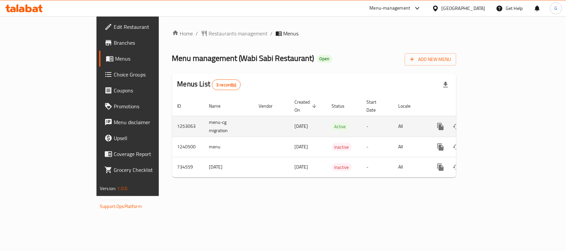
click at [492, 124] on icon "enhanced table" at bounding box center [489, 127] width 6 height 6
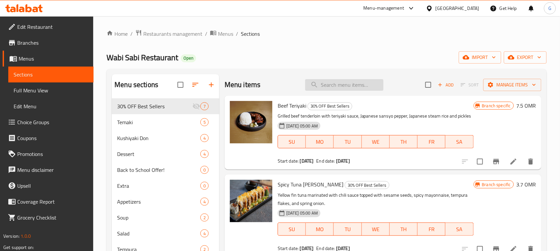
click at [346, 83] on input "search" at bounding box center [344, 85] width 78 height 12
paste input "Combo Yakisoba"
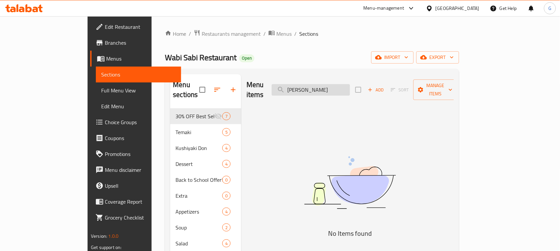
click at [321, 86] on input "Combo Yakisoba" at bounding box center [311, 90] width 78 height 12
type input "Combo Yakisoba"
